Goal: Check status

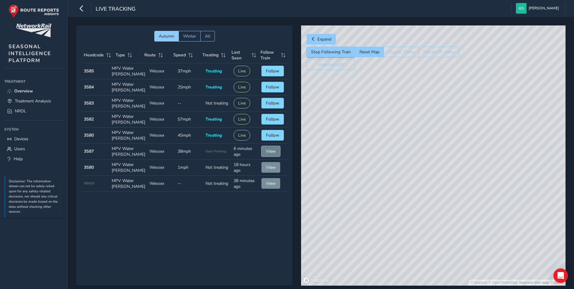
click at [275, 153] on button "View" at bounding box center [270, 151] width 19 height 11
drag, startPoint x: 474, startPoint y: 160, endPoint x: 426, endPoint y: 272, distance: 121.7
click at [426, 272] on div "© Mapbox © OpenStreetMap Improve this map © Maxar" at bounding box center [433, 155] width 264 height 260
drag, startPoint x: 476, startPoint y: 143, endPoint x: 412, endPoint y: 304, distance: 173.4
click at [412, 288] on html "Live Tracking [PERSON_NAME] Colour Scheme: Dark Dim Light Logout Autumn Winter …" at bounding box center [287, 144] width 574 height 289
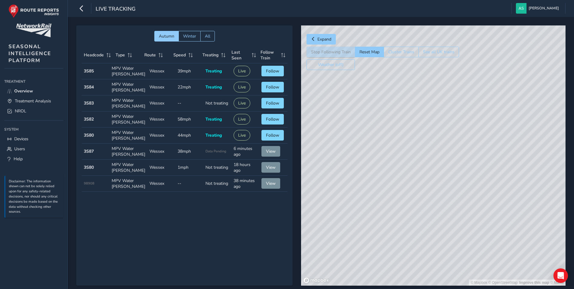
drag, startPoint x: 476, startPoint y: 153, endPoint x: 415, endPoint y: 304, distance: 162.8
click at [415, 288] on html "Live Tracking [PERSON_NAME] Colour Scheme: Dark Dim Light Logout Autumn Winter …" at bounding box center [287, 144] width 574 height 289
drag, startPoint x: 452, startPoint y: 189, endPoint x: 400, endPoint y: 293, distance: 115.5
click at [400, 288] on html "Live Tracking [PERSON_NAME] Colour Scheme: Dark Dim Light Logout Autumn Winter …" at bounding box center [287, 144] width 574 height 289
drag, startPoint x: 453, startPoint y: 158, endPoint x: 354, endPoint y: 272, distance: 150.3
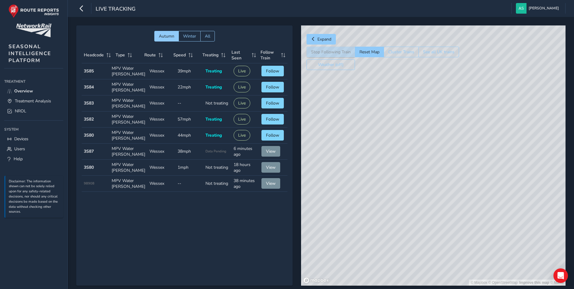
click at [354, 272] on div "© Mapbox © OpenStreetMap Improve this map © Maxar" at bounding box center [433, 155] width 264 height 260
drag, startPoint x: 418, startPoint y: 248, endPoint x: 505, endPoint y: 136, distance: 141.8
click at [505, 136] on div "© Mapbox © OpenStreetMap Improve this map" at bounding box center [433, 155] width 264 height 260
click at [26, 90] on span "Overview" at bounding box center [23, 91] width 19 height 6
drag, startPoint x: 348, startPoint y: 93, endPoint x: 292, endPoint y: 105, distance: 57.3
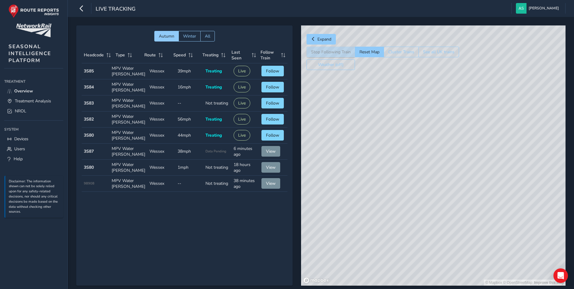
click at [292, 105] on div "Autumn Winter All Headcode Type Route Speed Treating Last Seen Follow Train Hea…" at bounding box center [320, 159] width 489 height 268
click at [28, 89] on span "Overview" at bounding box center [23, 91] width 19 height 6
click at [31, 100] on span "Treatment Analysis" at bounding box center [33, 101] width 36 height 6
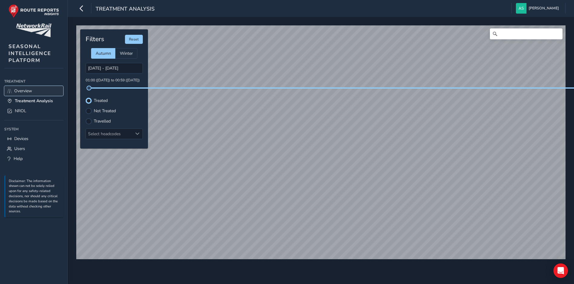
click at [24, 90] on span "Overview" at bounding box center [23, 91] width 18 height 6
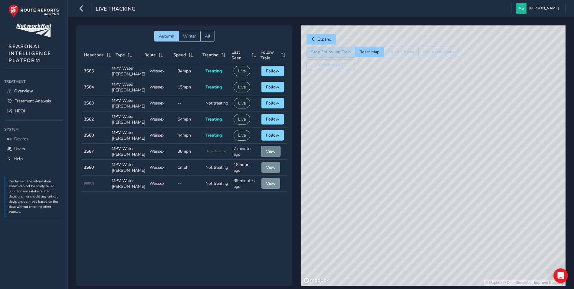
click at [268, 153] on span "View" at bounding box center [271, 151] width 10 height 6
